Goal: Task Accomplishment & Management: Manage account settings

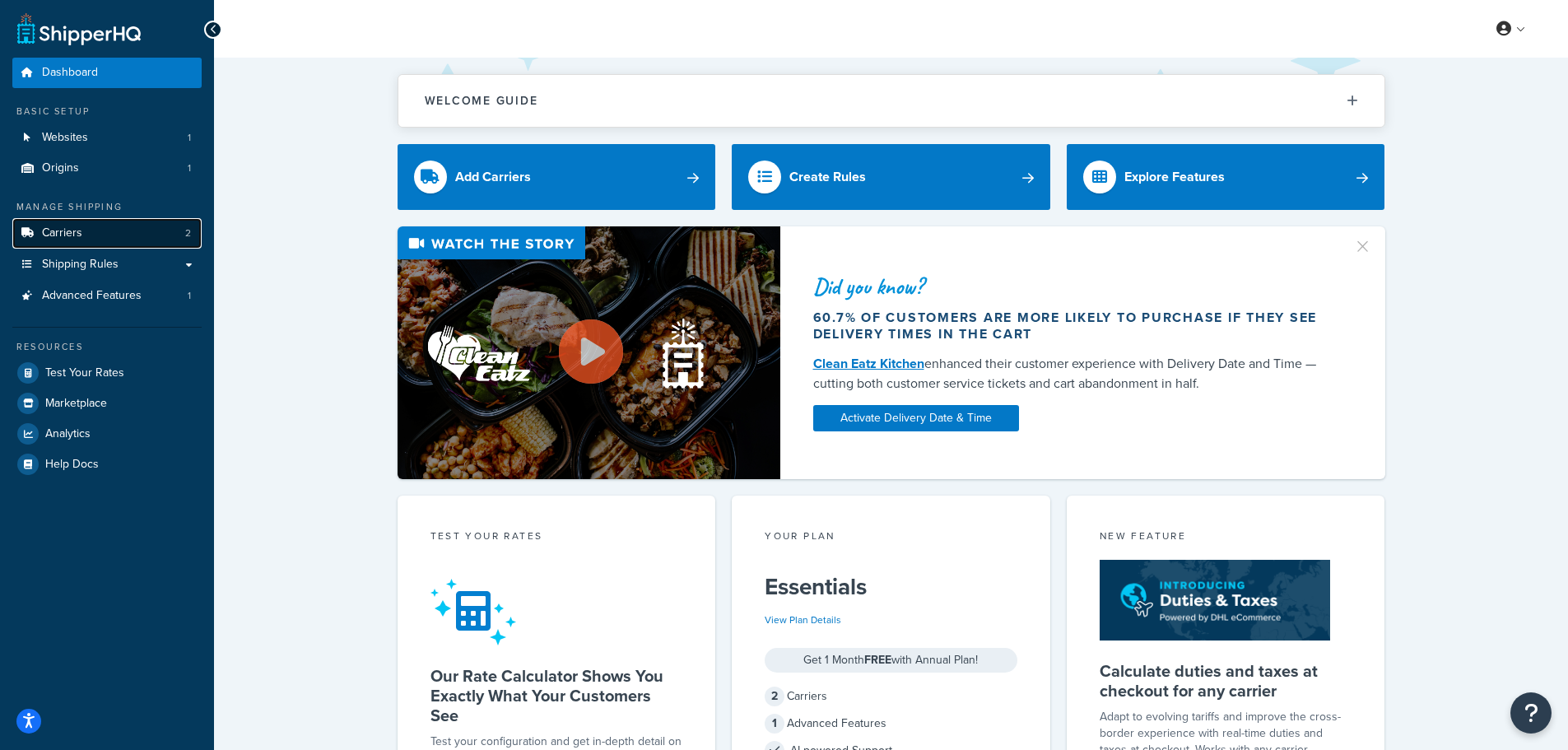
click at [72, 234] on span "Carriers" at bounding box center [62, 233] width 40 height 14
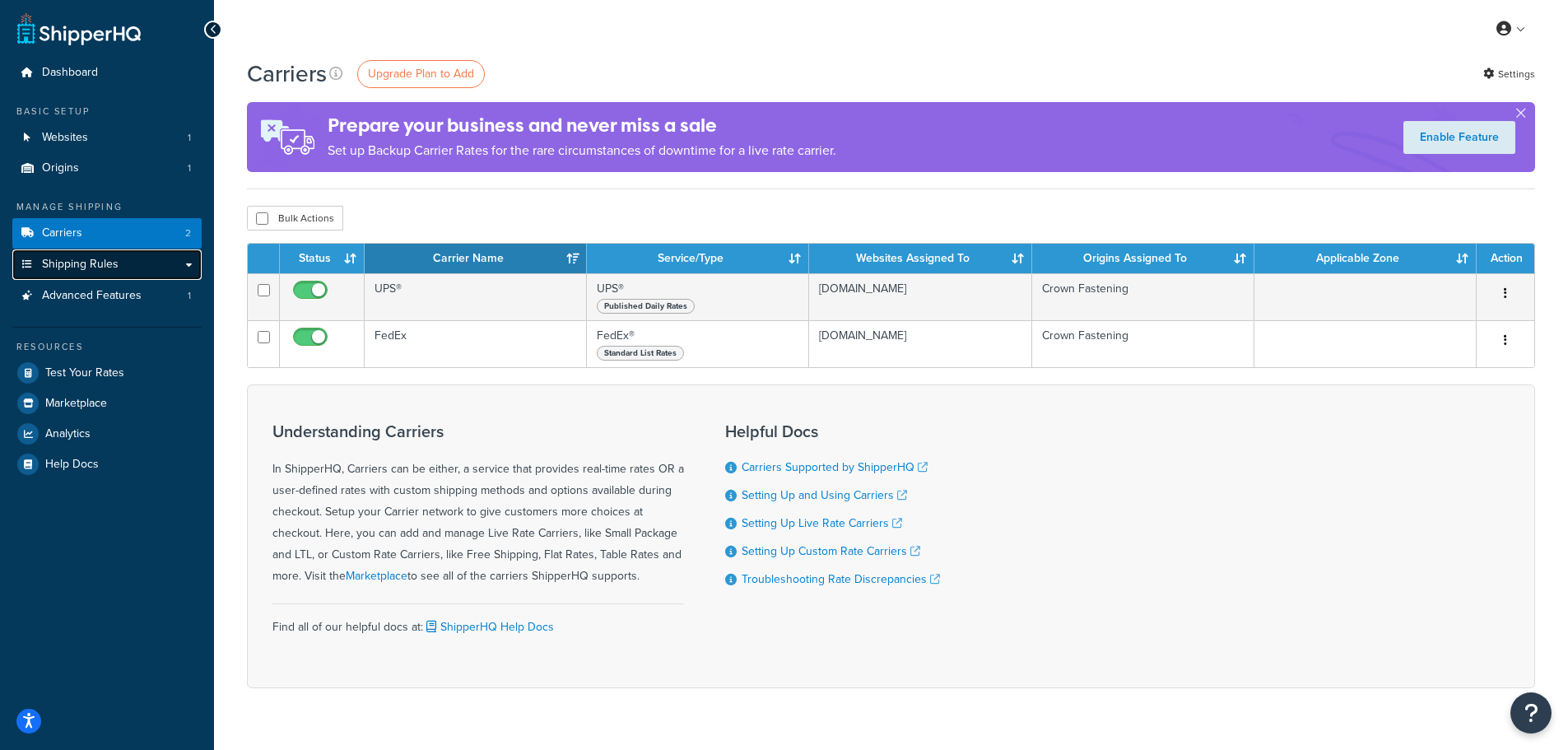
click at [77, 266] on span "Shipping Rules" at bounding box center [80, 264] width 76 height 14
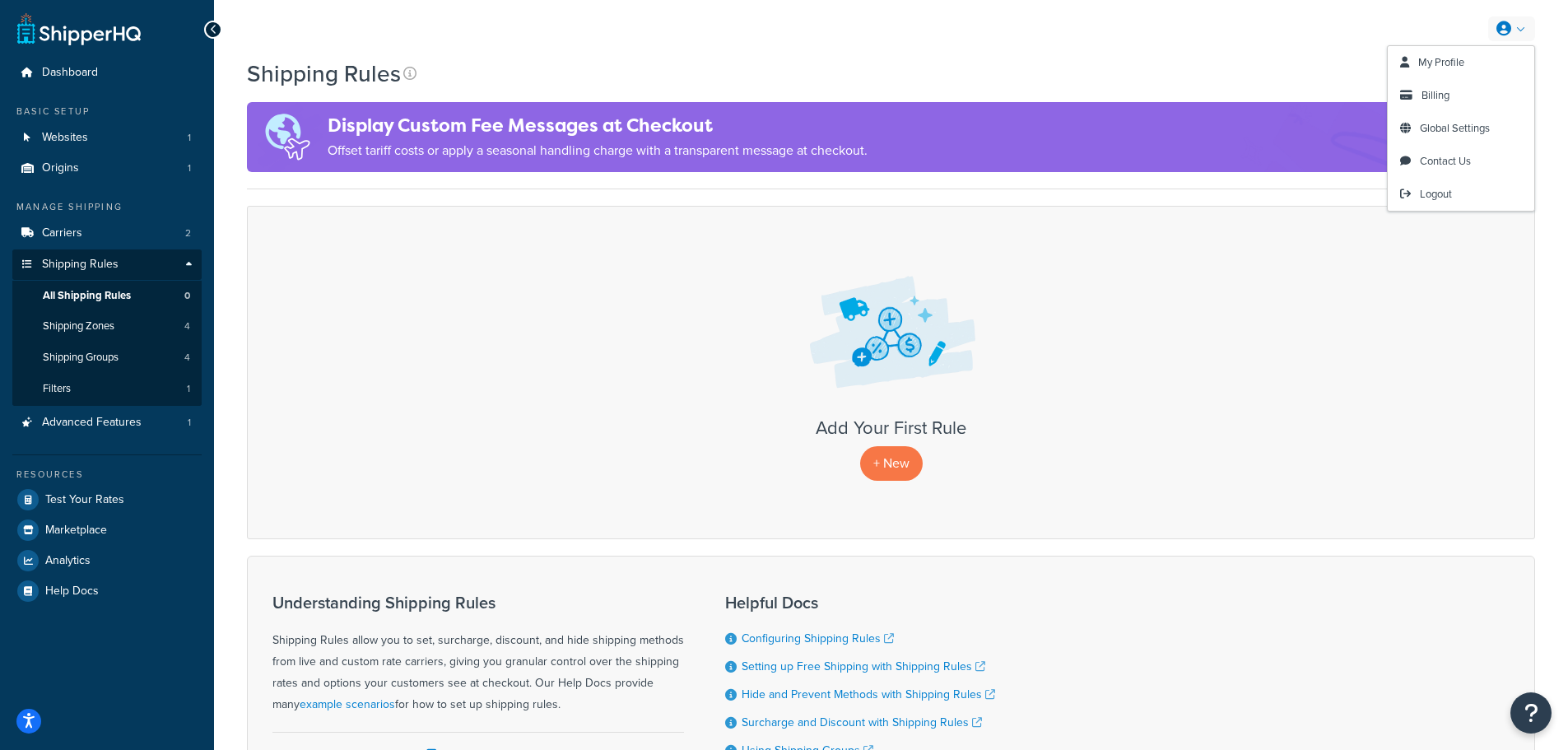
click at [1523, 25] on link at bounding box center [1511, 29] width 47 height 25
click at [1433, 93] on span "Billing" at bounding box center [1435, 95] width 28 height 15
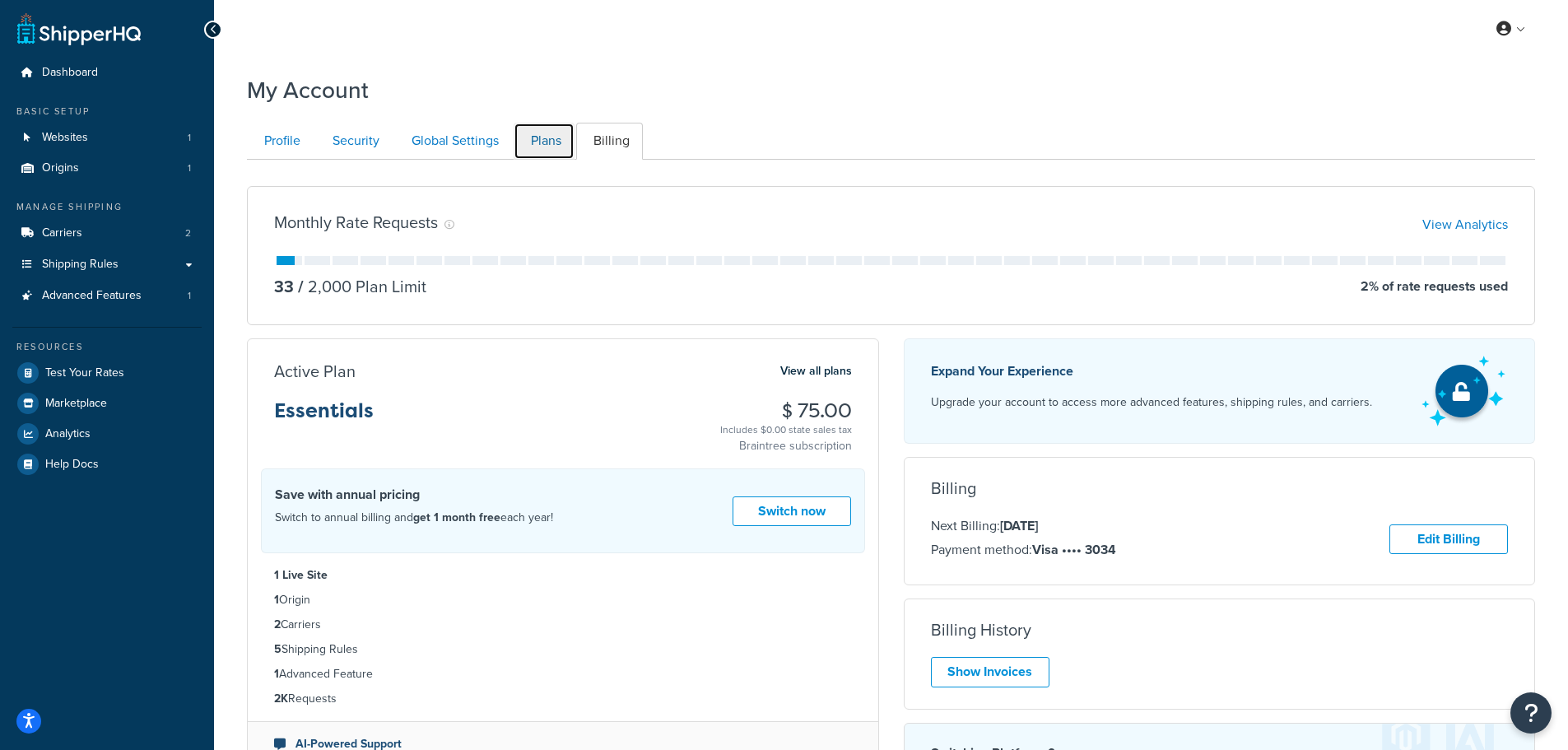
click at [539, 143] on link "Plans" at bounding box center [544, 141] width 61 height 37
